Goal: Task Accomplishment & Management: Complete application form

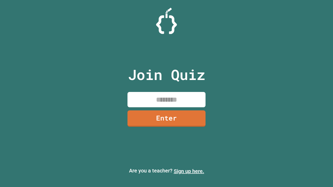
click at [189, 171] on link "Sign up here." at bounding box center [189, 171] width 30 height 6
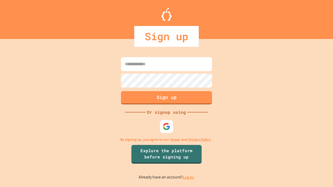
click at [189, 177] on link "Log in." at bounding box center [189, 177] width 12 height 5
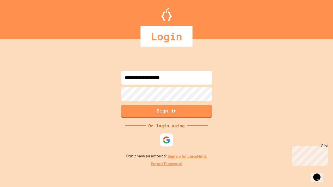
type input "**********"
